Goal: Download file/media

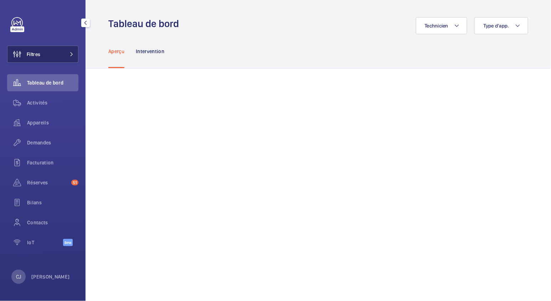
click at [71, 55] on mat-icon at bounding box center [72, 54] width 4 height 4
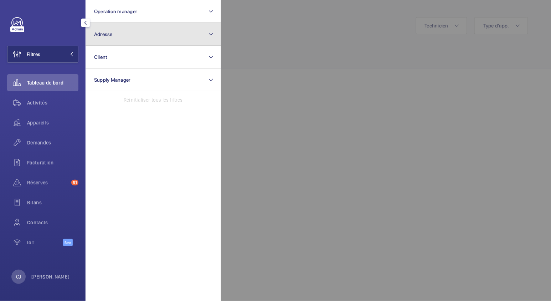
click at [115, 36] on button "Adresse" at bounding box center [154, 34] width 136 height 23
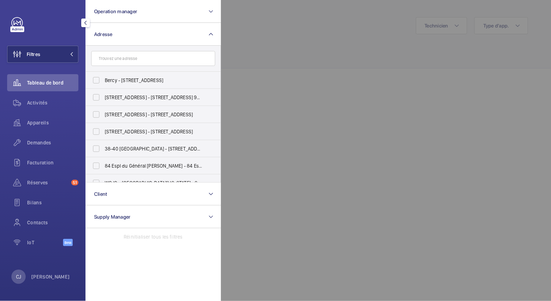
click at [111, 59] on input "text" at bounding box center [153, 58] width 124 height 15
drag, startPoint x: 117, startPoint y: 58, endPoint x: 98, endPoint y: 58, distance: 19.3
click at [98, 58] on input "edouar" at bounding box center [153, 58] width 124 height 15
paste input "[PERSON_NAME]"
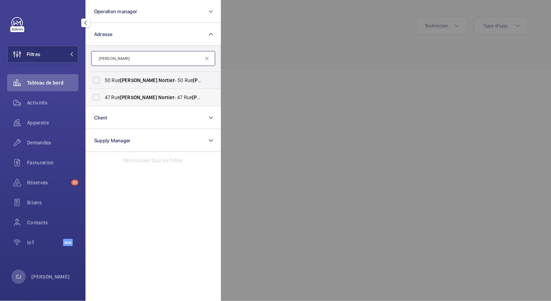
type input "[PERSON_NAME]"
click at [135, 98] on span "[PERSON_NAME]" at bounding box center [138, 98] width 37 height 6
click at [103, 98] on input "[STREET_ADDRESS][PERSON_NAME] - [STREET_ADDRESS][PERSON_NAME]" at bounding box center [96, 97] width 14 height 14
checkbox input "true"
click at [42, 102] on span "Activités" at bounding box center [52, 102] width 51 height 7
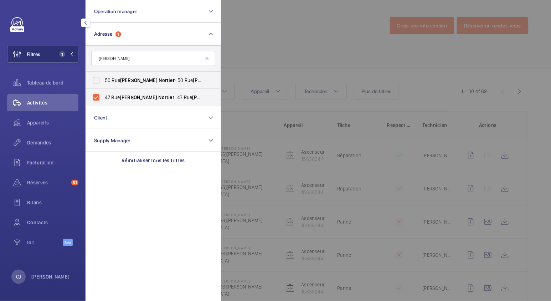
click at [390, 53] on div at bounding box center [496, 150] width 551 height 301
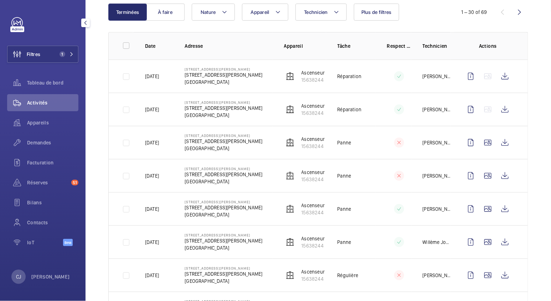
scroll to position [119, 0]
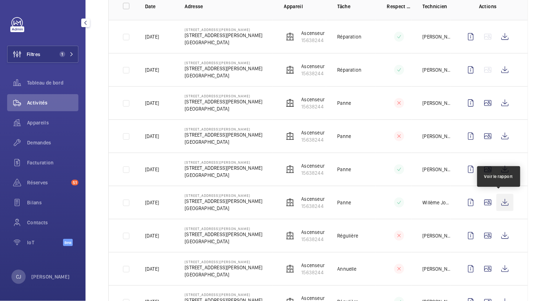
click at [500, 199] on wm-front-icon-button at bounding box center [505, 202] width 17 height 17
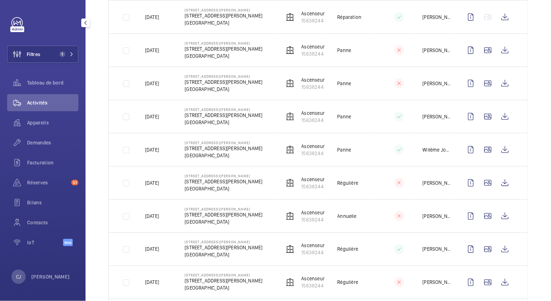
scroll to position [158, 0]
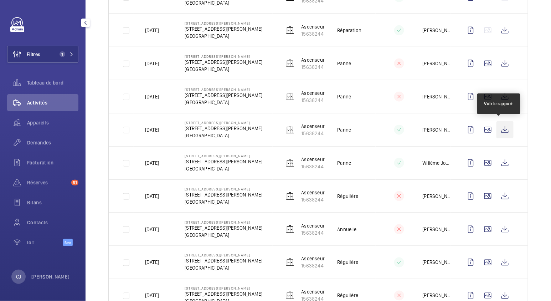
click at [502, 125] on wm-front-icon-button at bounding box center [505, 129] width 17 height 17
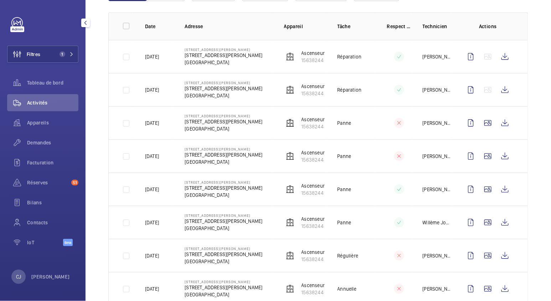
scroll to position [79, 0]
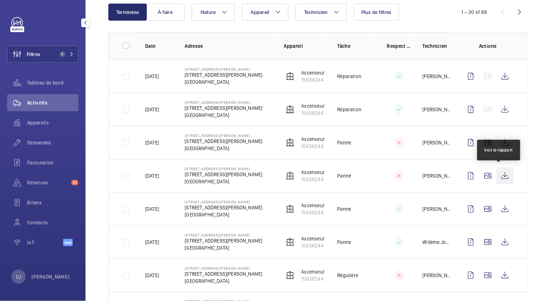
click at [500, 174] on wm-front-icon-button at bounding box center [505, 175] width 17 height 17
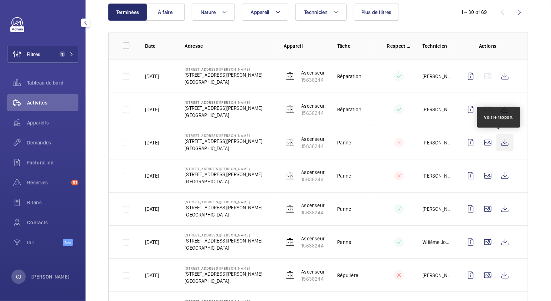
click at [498, 137] on wm-front-icon-button at bounding box center [505, 142] width 17 height 17
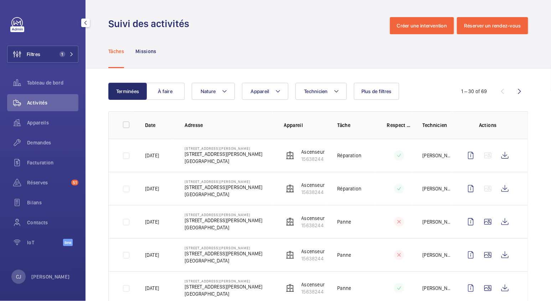
scroll to position [39, 0]
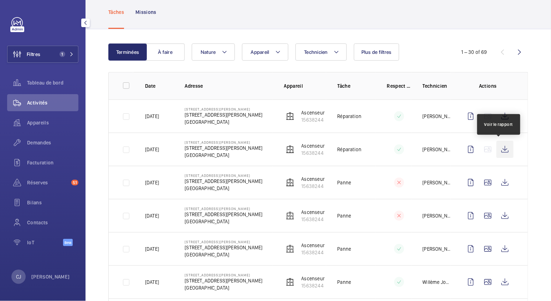
click at [499, 146] on wm-front-icon-button at bounding box center [505, 149] width 17 height 17
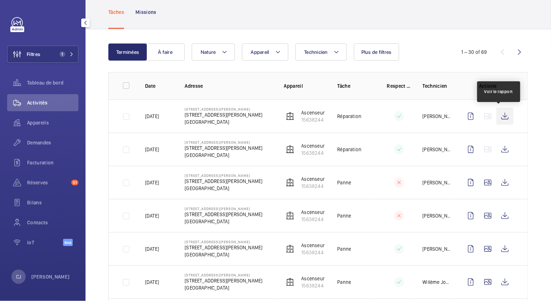
click at [502, 114] on wm-front-icon-button at bounding box center [505, 116] width 17 height 17
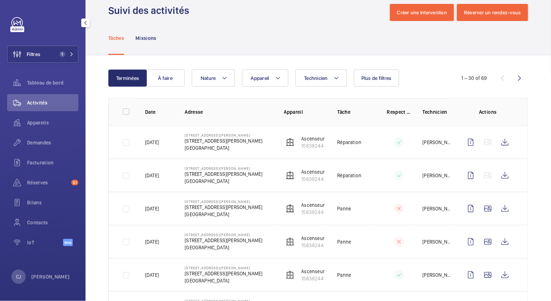
scroll to position [0, 0]
